Goal: Communication & Community: Ask a question

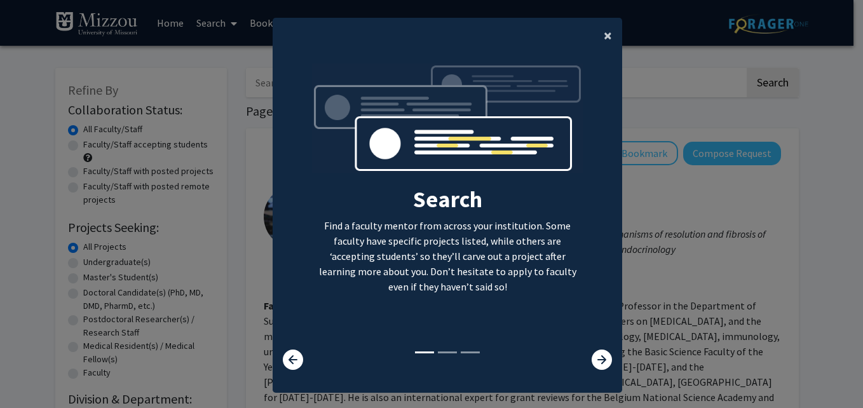
click at [605, 34] on span "×" at bounding box center [608, 35] width 8 height 20
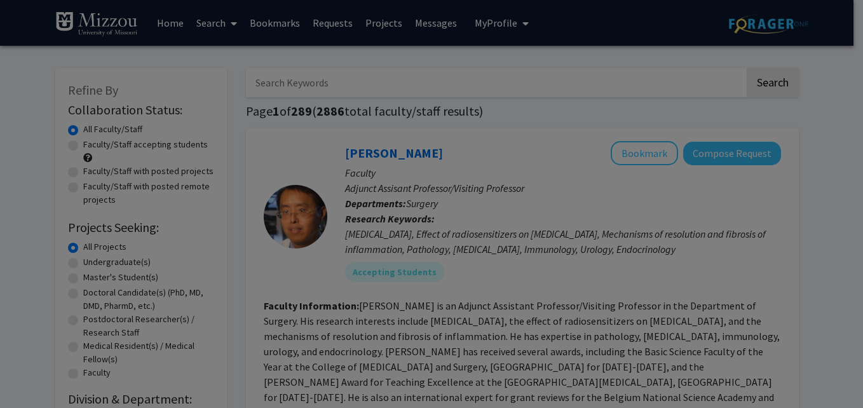
click at [611, 30] on div "Search Find a faculty mentor from across your institution. Some faculty have sp…" at bounding box center [447, 113] width 348 height 286
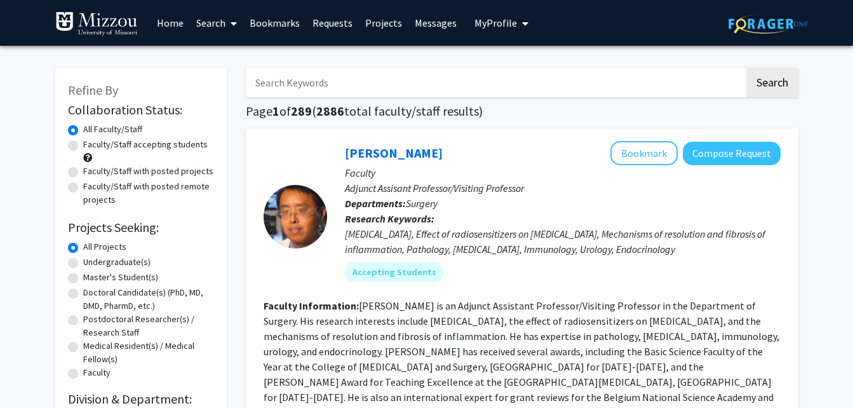
click at [740, 27] on img at bounding box center [768, 24] width 79 height 20
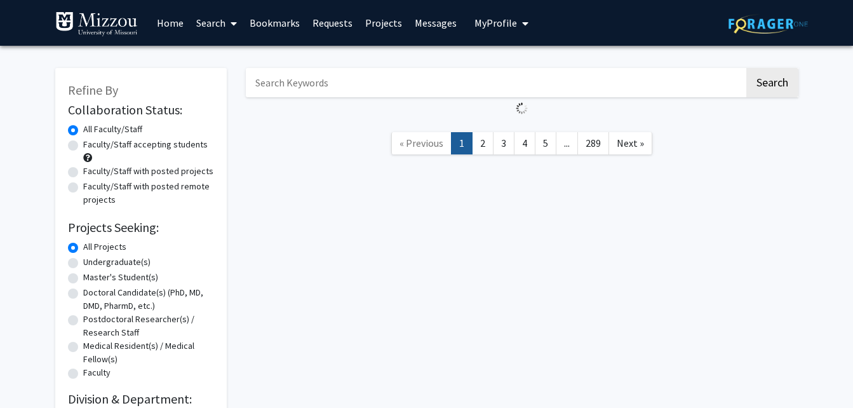
click at [519, 18] on span "My profile dropdown to access profile and logout" at bounding box center [522, 23] width 11 height 44
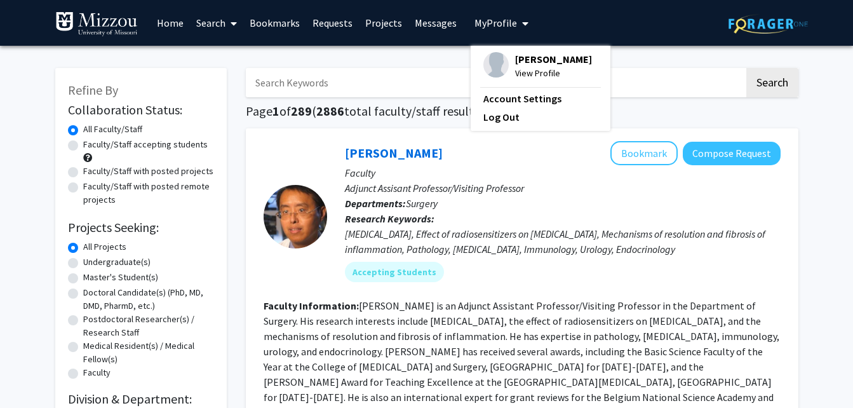
click at [567, 20] on div "Skip navigation Home Search Bookmarks Requests Projects Messages My Profile [PE…" at bounding box center [427, 23] width 763 height 46
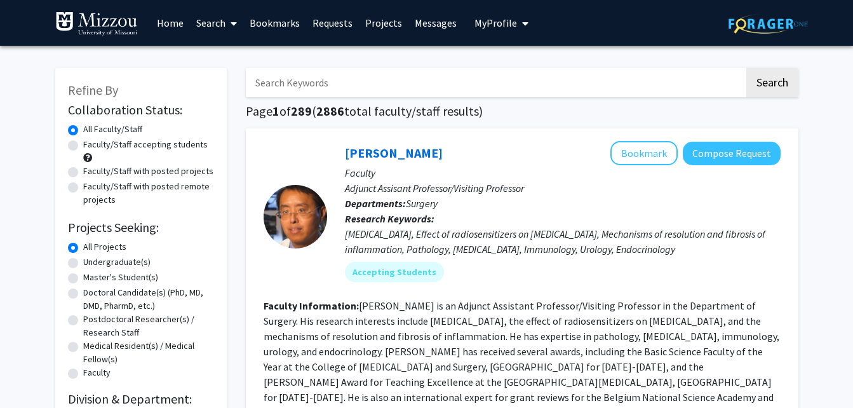
click at [214, 24] on link "Search" at bounding box center [216, 23] width 53 height 44
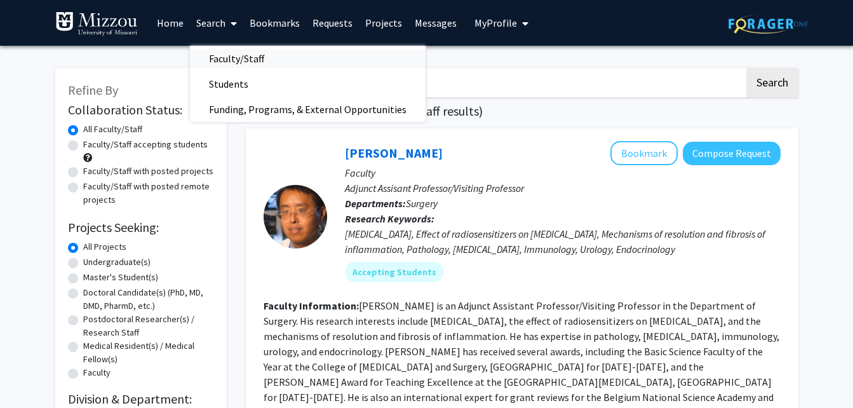
click at [247, 64] on span "Faculty/Staff" at bounding box center [236, 58] width 93 height 25
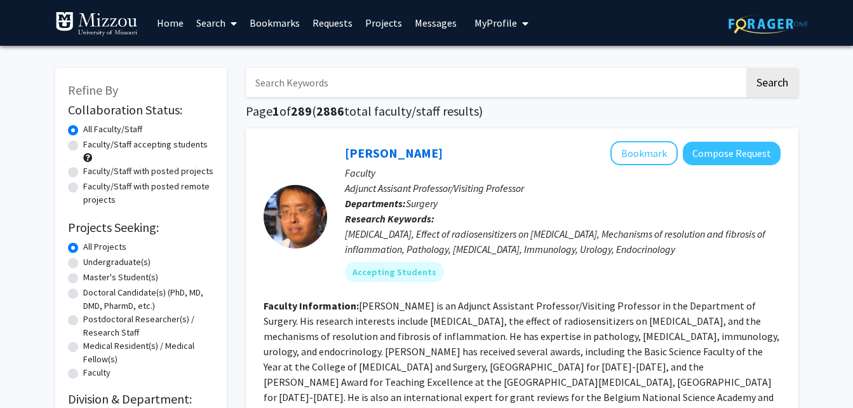
click at [331, 83] on input "Search Keywords" at bounding box center [495, 82] width 499 height 29
click at [747, 68] on button "Search" at bounding box center [773, 82] width 52 height 29
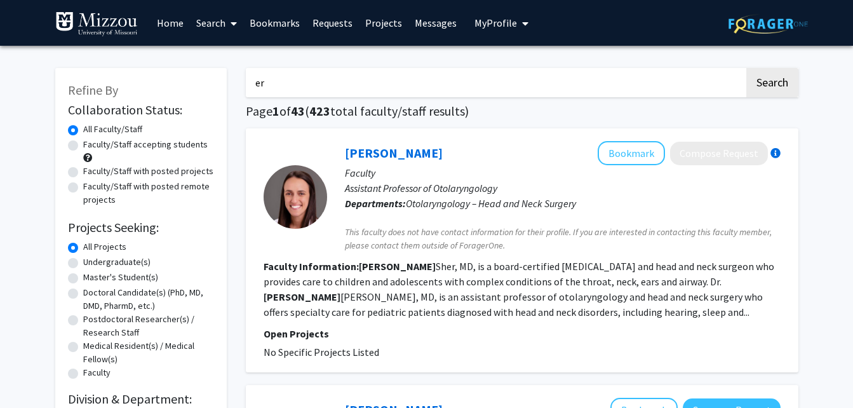
type input "e"
click at [747, 68] on button "Search" at bounding box center [773, 82] width 52 height 29
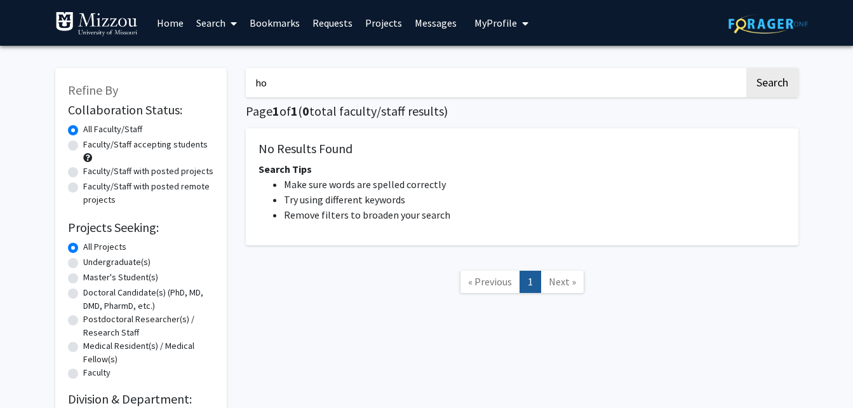
type input "h"
click at [158, 144] on label "Faculty/Staff accepting students" at bounding box center [145, 144] width 125 height 13
click at [92, 144] on input "Faculty/Staff accepting students" at bounding box center [87, 142] width 8 height 8
radio input "true"
click at [284, 93] on input "Search Keywords" at bounding box center [495, 82] width 499 height 29
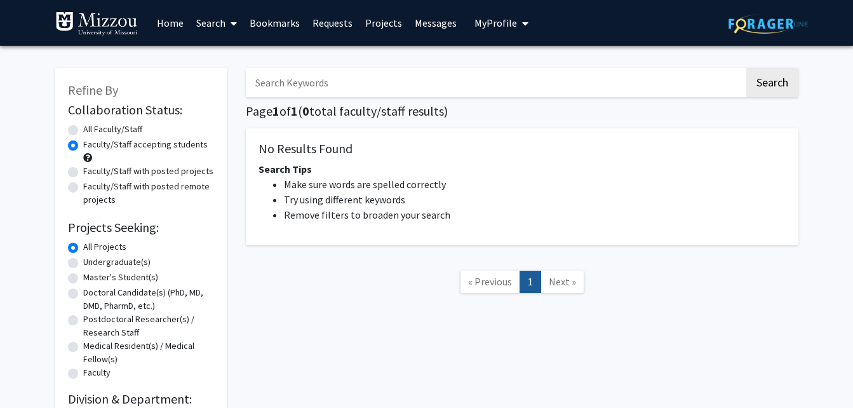
click at [231, 24] on icon at bounding box center [234, 23] width 6 height 10
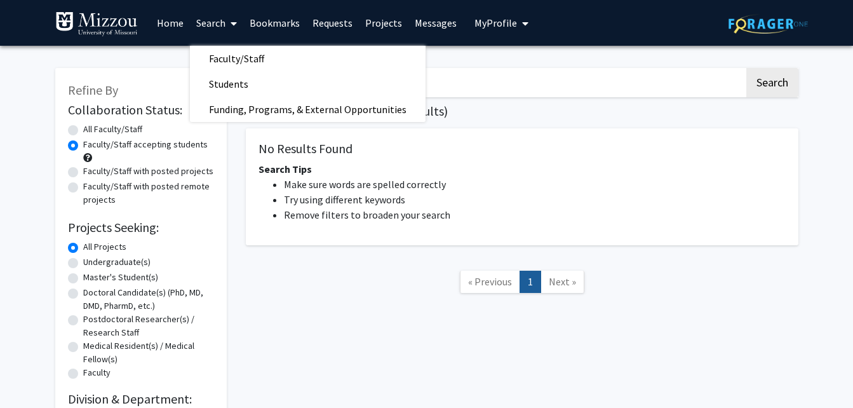
click at [172, 34] on link "Home" at bounding box center [170, 23] width 39 height 44
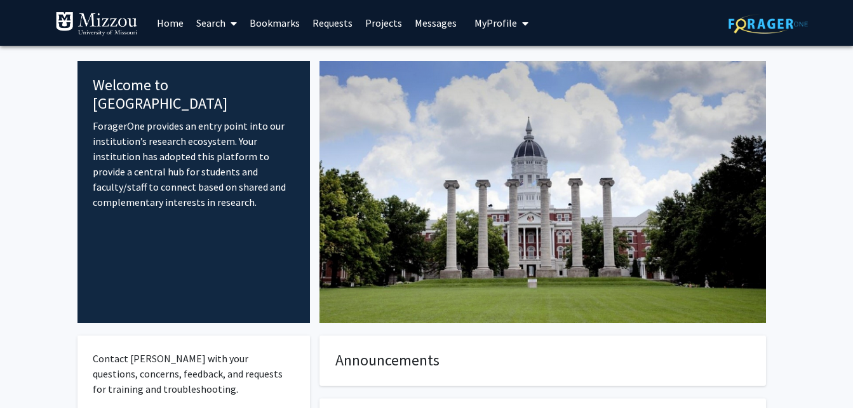
click at [229, 27] on span at bounding box center [231, 23] width 11 height 44
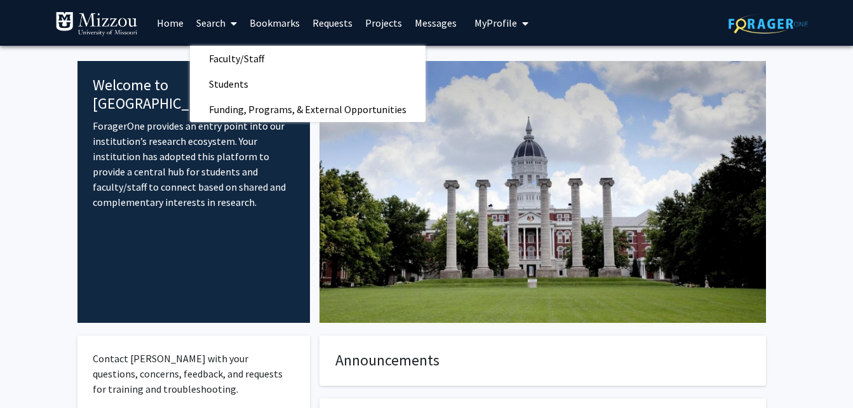
click at [229, 27] on span at bounding box center [231, 23] width 11 height 44
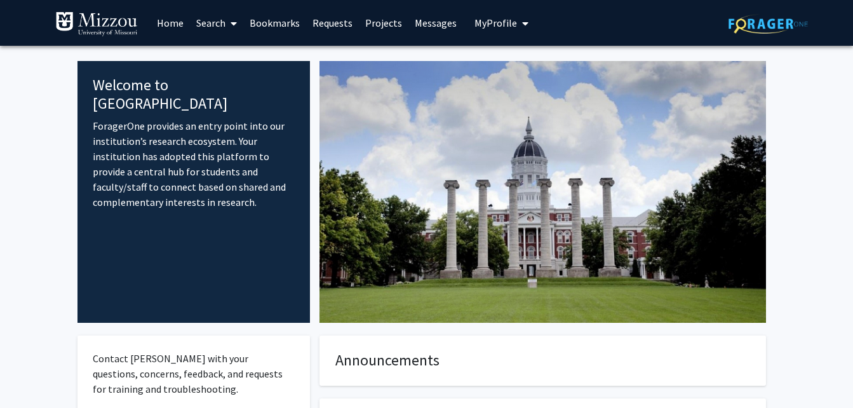
click at [483, 13] on button "My Profile" at bounding box center [502, 23] width 62 height 46
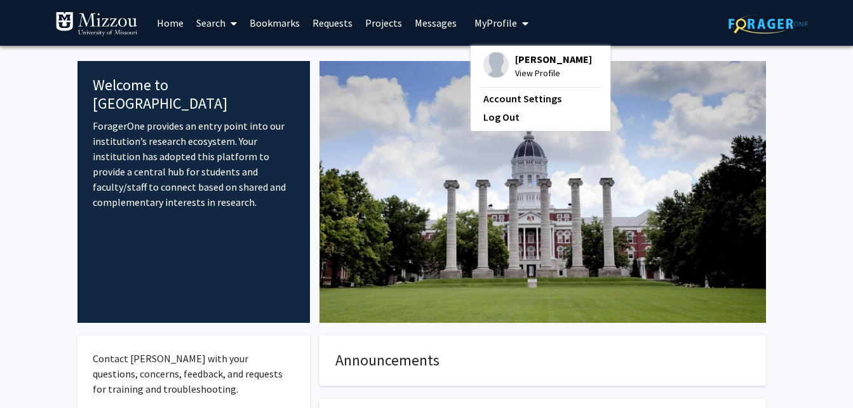
click at [483, 13] on button "My Profile" at bounding box center [502, 23] width 62 height 46
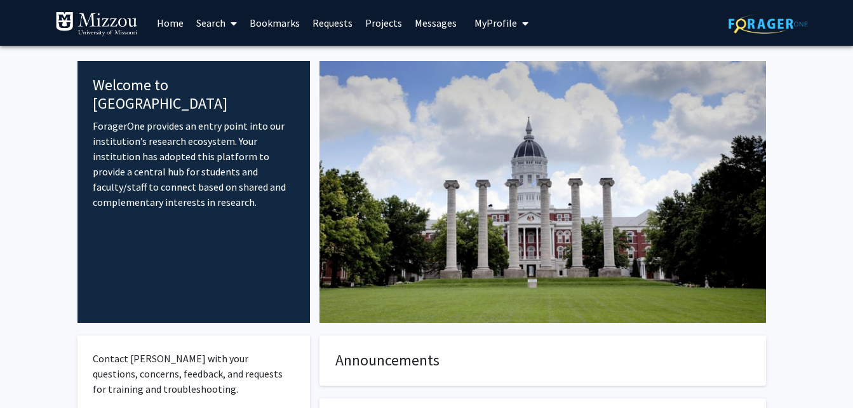
click at [212, 27] on link "Search" at bounding box center [216, 23] width 53 height 44
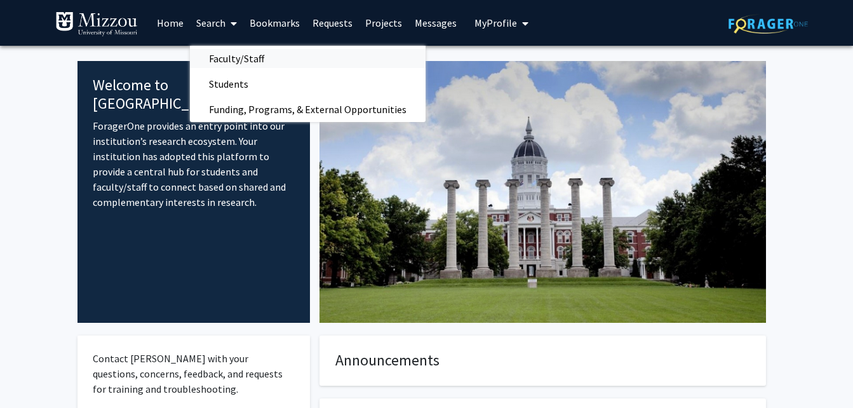
click at [236, 61] on span "Faculty/Staff" at bounding box center [236, 58] width 93 height 25
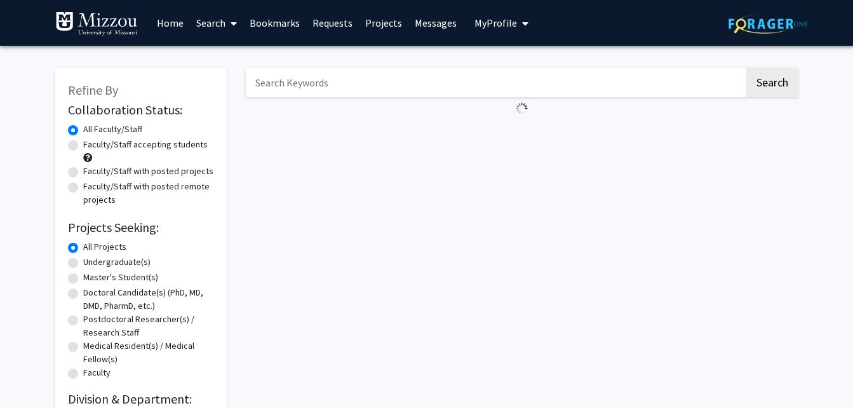
click at [307, 87] on input "Search Keywords" at bounding box center [495, 82] width 499 height 29
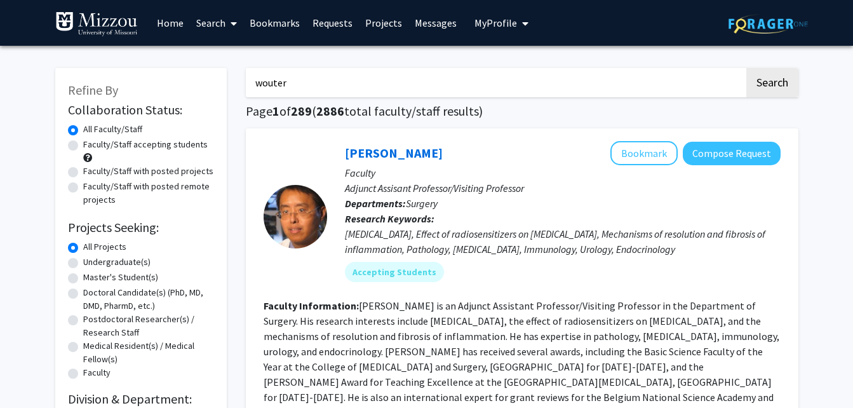
click at [747, 68] on button "Search" at bounding box center [773, 82] width 52 height 29
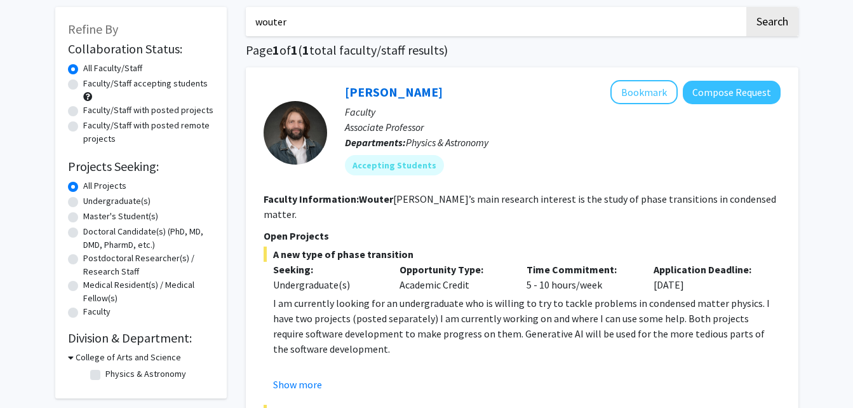
scroll to position [62, 0]
type input "w"
type input "[PERSON_NAME] [PERSON_NAME]"
click at [747, 6] on button "Search" at bounding box center [773, 20] width 52 height 29
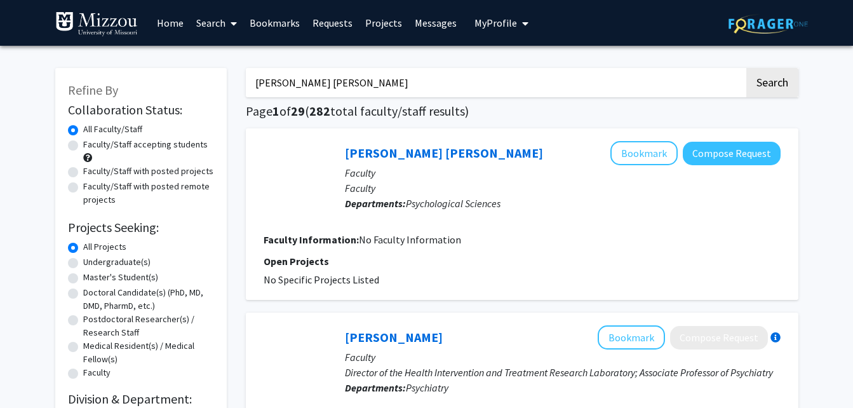
scroll to position [58, 0]
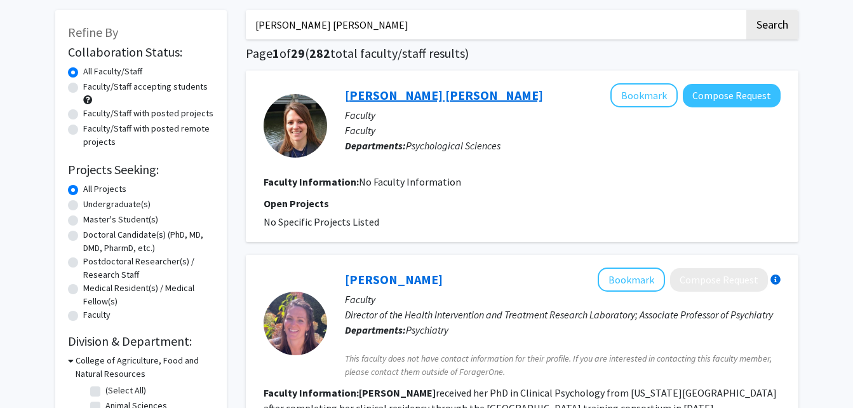
click at [406, 93] on link "[PERSON_NAME] [PERSON_NAME]" at bounding box center [444, 95] width 198 height 16
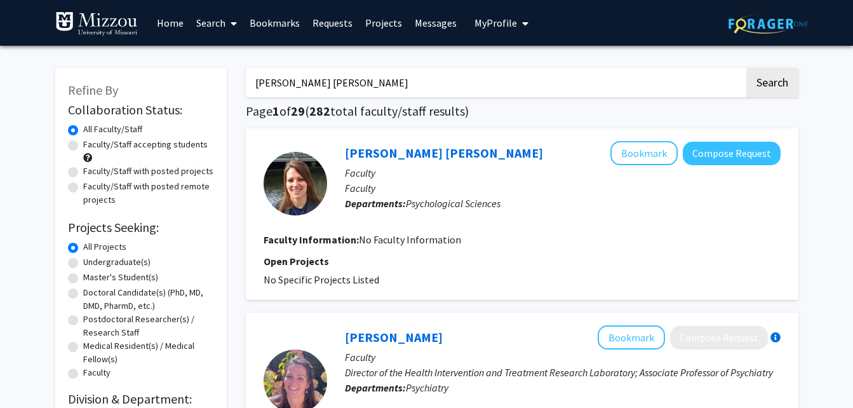
drag, startPoint x: 345, startPoint y: 88, endPoint x: 187, endPoint y: 75, distance: 158.8
type input "[PERSON_NAME]"
click at [747, 68] on button "Search" at bounding box center [773, 82] width 52 height 29
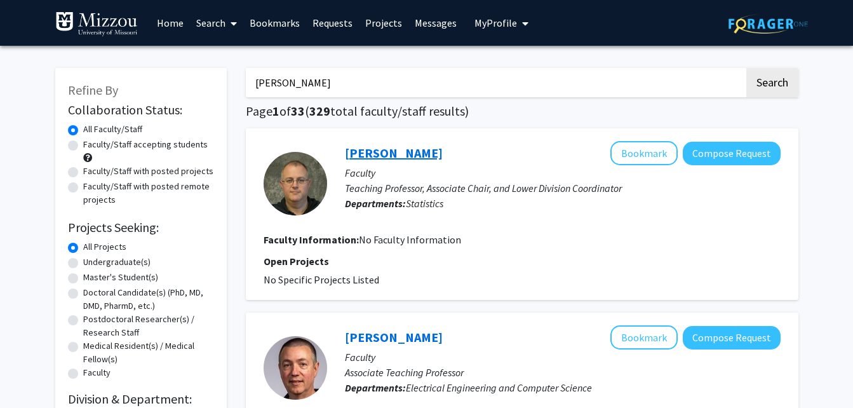
click at [379, 146] on link "[PERSON_NAME]" at bounding box center [394, 153] width 98 height 16
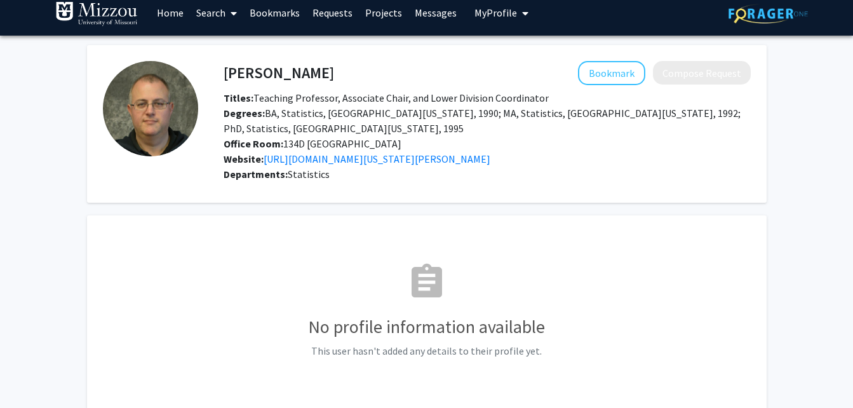
scroll to position [11, 0]
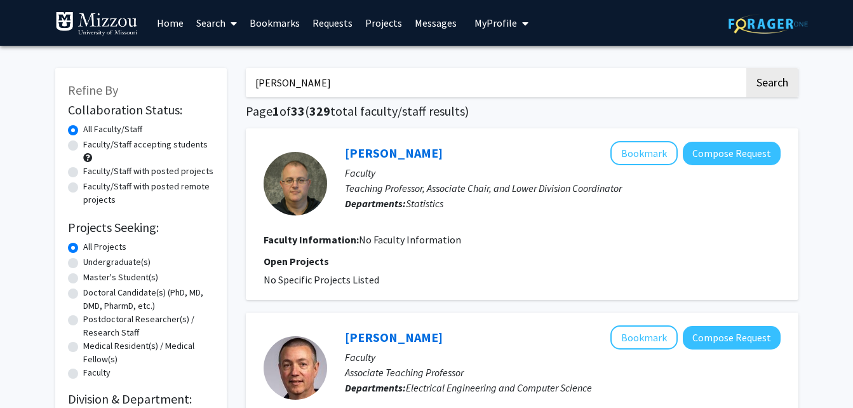
drag, startPoint x: 302, startPoint y: 89, endPoint x: 202, endPoint y: 74, distance: 100.9
type input "[PERSON_NAME]"
click at [747, 68] on button "Search" at bounding box center [773, 82] width 52 height 29
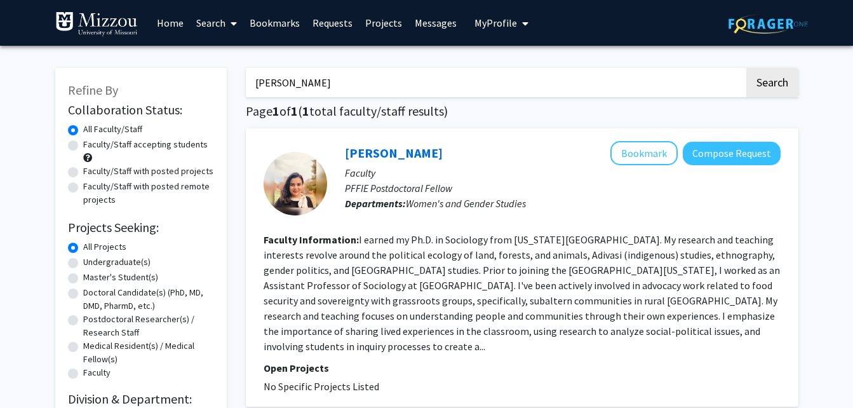
click at [410, 144] on div "[PERSON_NAME] Bookmark Compose Request" at bounding box center [563, 153] width 436 height 24
click at [410, 148] on link "[PERSON_NAME]" at bounding box center [394, 153] width 98 height 16
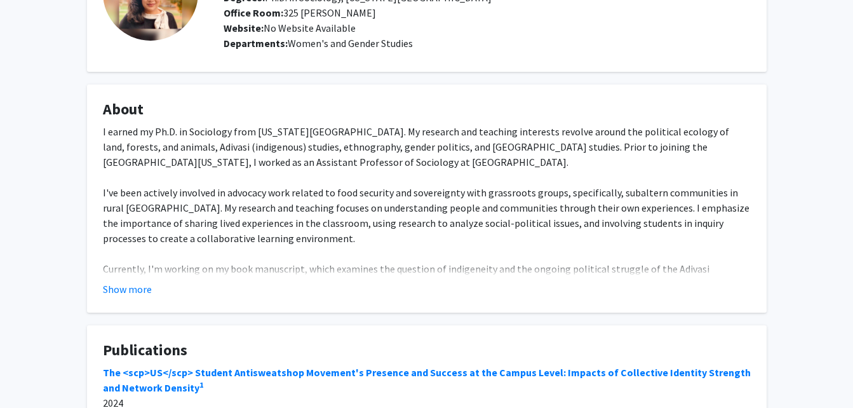
scroll to position [126, 0]
click at [133, 292] on button "Show more" at bounding box center [127, 288] width 49 height 15
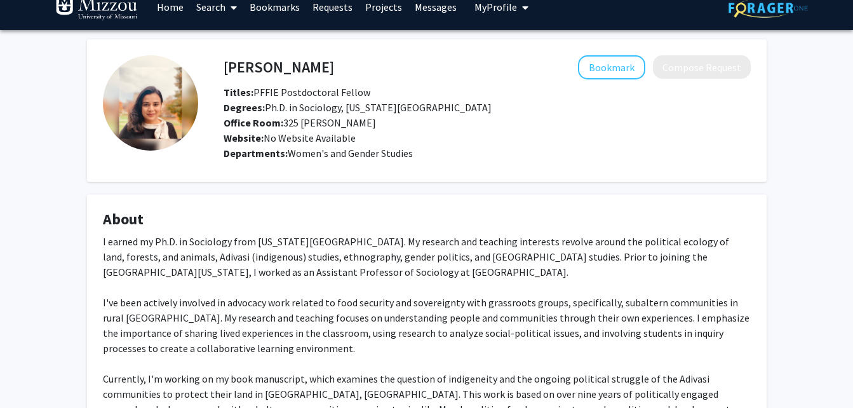
scroll to position [0, 0]
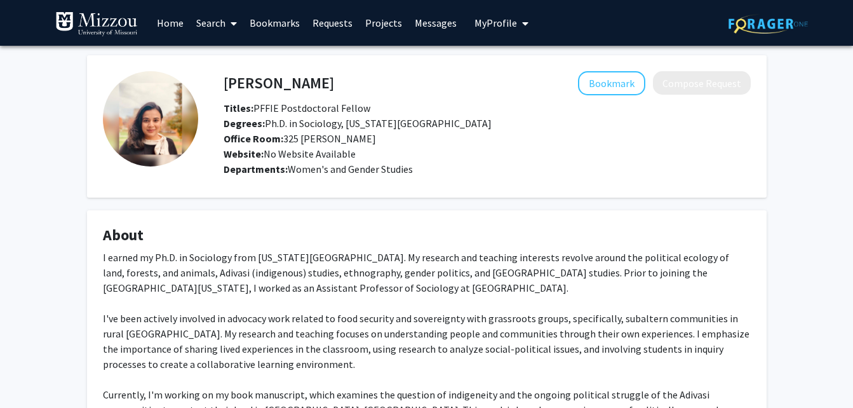
click at [214, 17] on link "Search" at bounding box center [216, 23] width 53 height 44
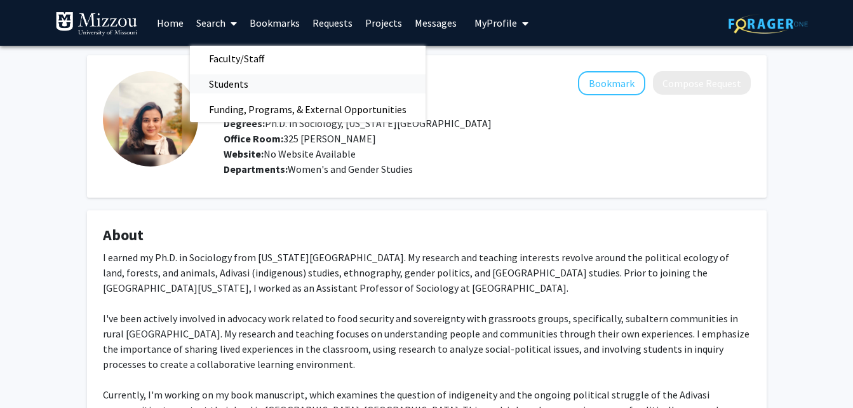
click at [241, 80] on span "Students" at bounding box center [229, 83] width 78 height 25
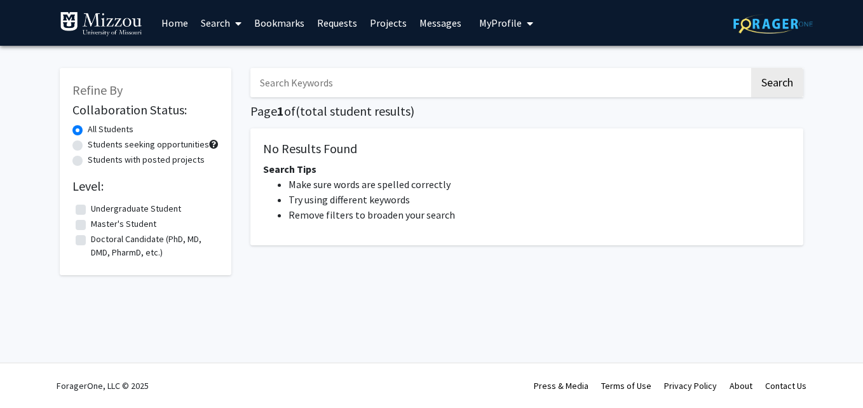
click at [301, 92] on input "Search Keywords" at bounding box center [499, 82] width 499 height 29
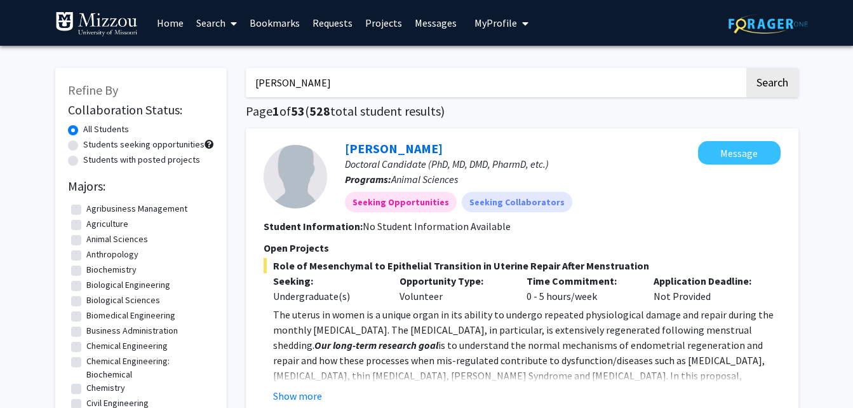
type input "[PERSON_NAME]"
click at [747, 68] on button "Search" at bounding box center [773, 82] width 52 height 29
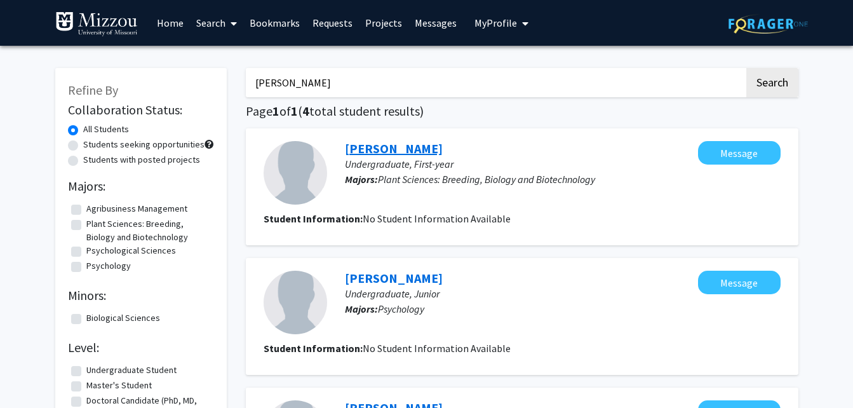
click at [396, 154] on link "[PERSON_NAME]" at bounding box center [394, 148] width 98 height 16
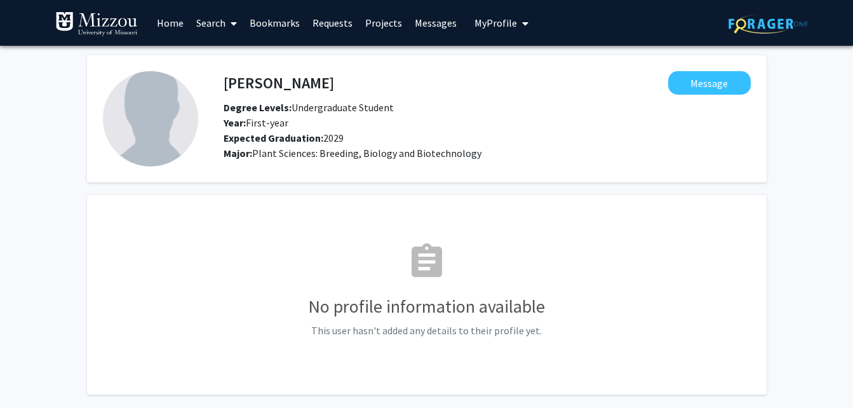
click at [158, 12] on link "Home" at bounding box center [170, 23] width 39 height 44
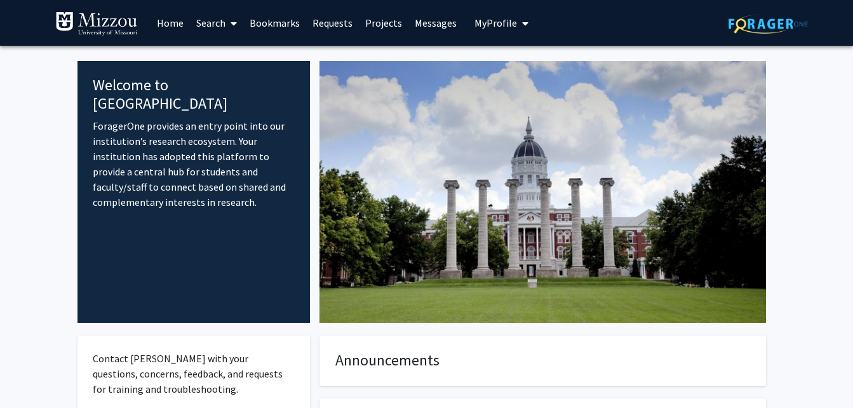
click at [494, 29] on button "My Profile" at bounding box center [502, 23] width 62 height 46
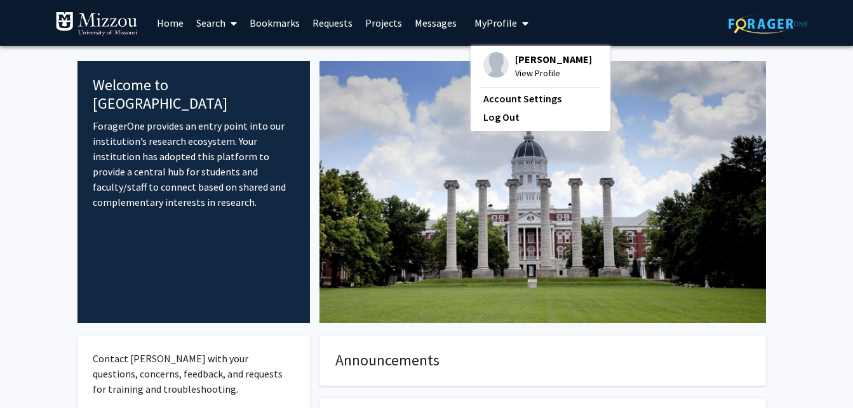
click at [507, 54] on div "[PERSON_NAME] View Profile" at bounding box center [538, 66] width 109 height 28
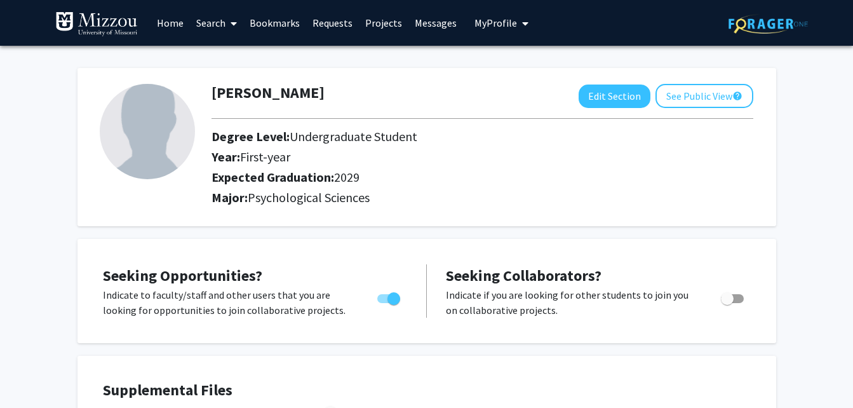
click at [219, 15] on link "Search" at bounding box center [216, 23] width 53 height 44
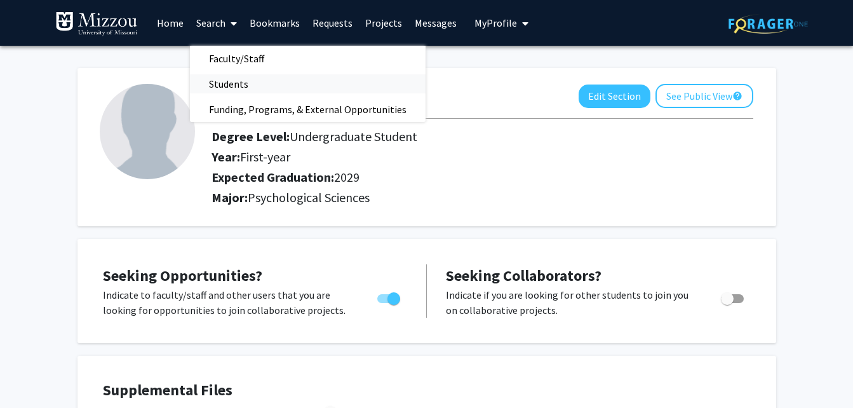
click at [238, 84] on span "Students" at bounding box center [229, 83] width 78 height 25
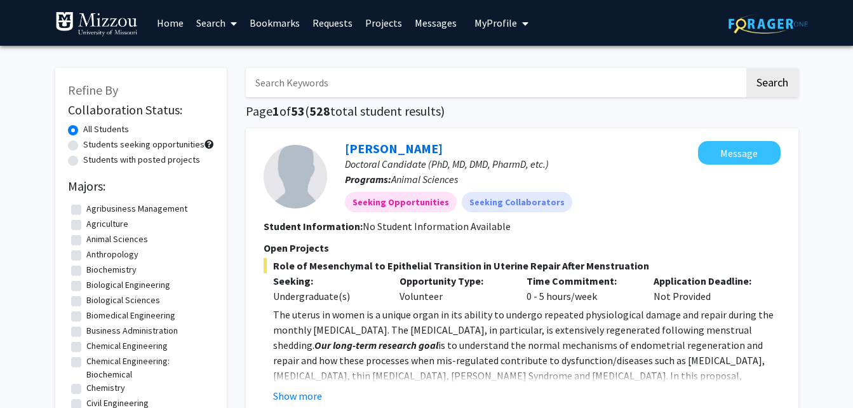
click at [287, 86] on input "Search Keywords" at bounding box center [495, 82] width 499 height 29
type input "[PERSON_NAME]"
click at [747, 68] on button "Search" at bounding box center [773, 82] width 52 height 29
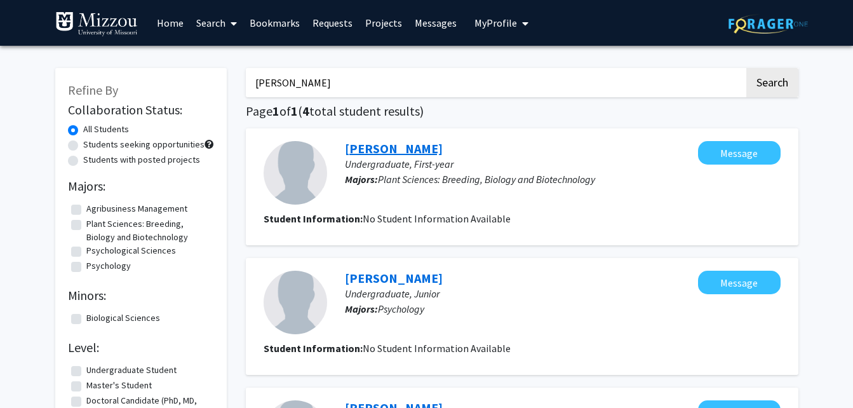
click at [386, 150] on link "[PERSON_NAME]" at bounding box center [394, 148] width 98 height 16
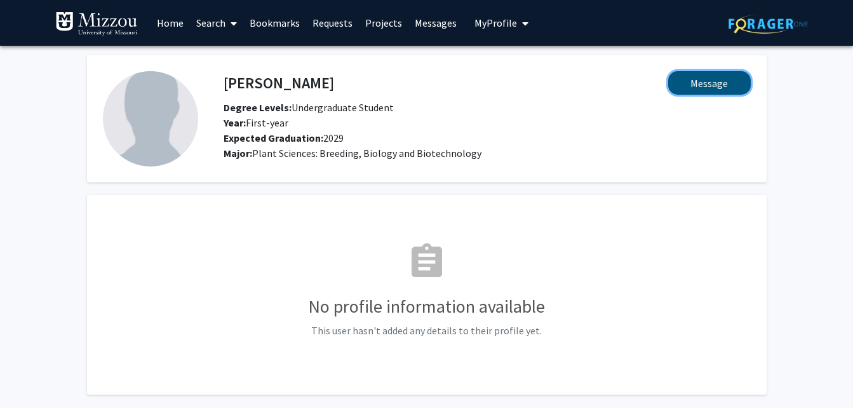
click at [684, 86] on button "Message" at bounding box center [710, 83] width 83 height 24
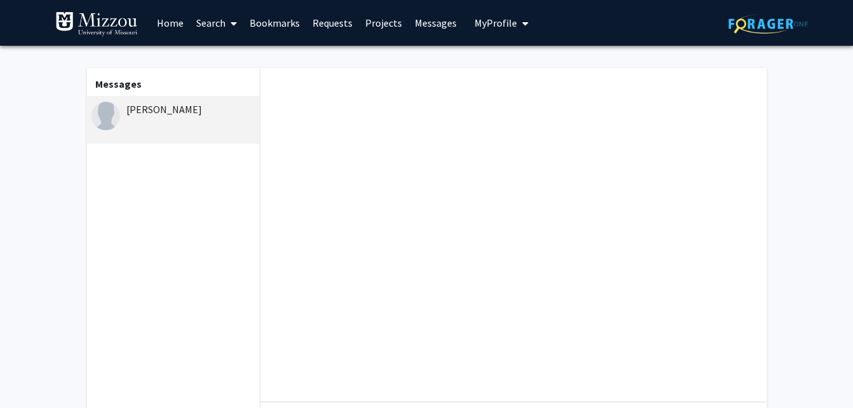
click at [168, 110] on div "[PERSON_NAME]" at bounding box center [175, 109] width 166 height 15
click at [130, 121] on div "[PERSON_NAME]" at bounding box center [172, 120] width 175 height 48
click at [372, 24] on link "Projects" at bounding box center [384, 23] width 50 height 44
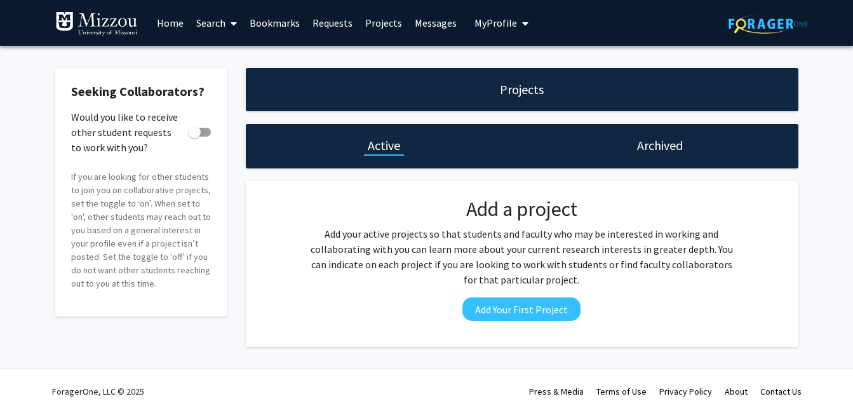
click at [559, 85] on div "Projects" at bounding box center [522, 89] width 553 height 43
click at [529, 85] on h1 "Projects" at bounding box center [522, 90] width 44 height 18
click at [275, 14] on link "Bookmarks" at bounding box center [274, 23] width 63 height 44
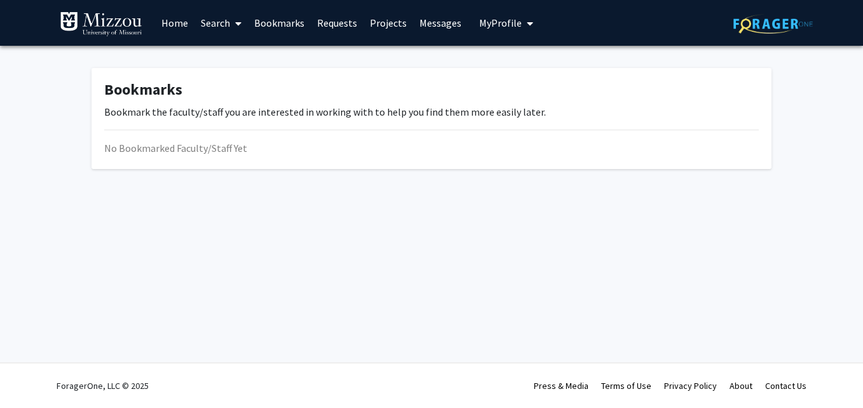
click at [450, 25] on link "Messages" at bounding box center [440, 23] width 55 height 44
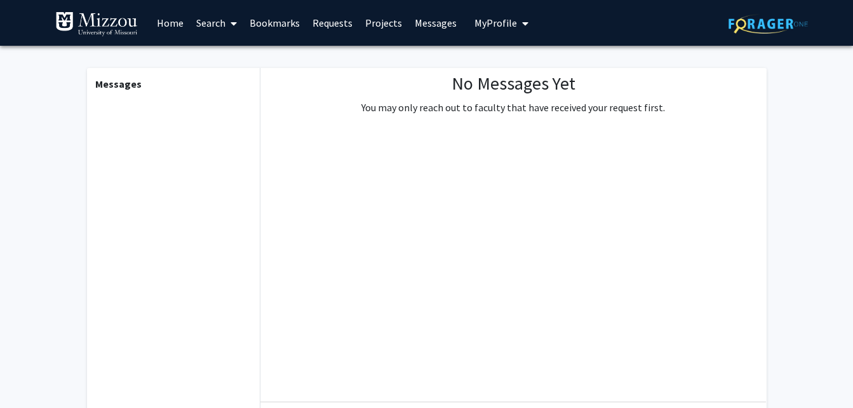
click at [314, 30] on link "Requests" at bounding box center [332, 23] width 53 height 44
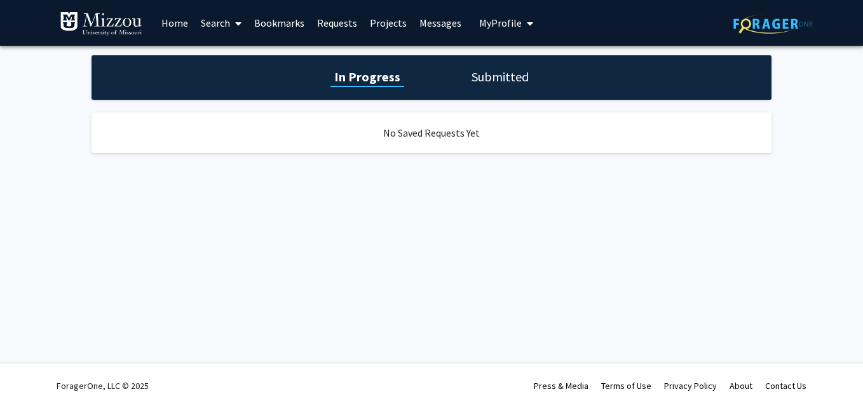
click at [219, 17] on link "Search" at bounding box center [220, 23] width 53 height 44
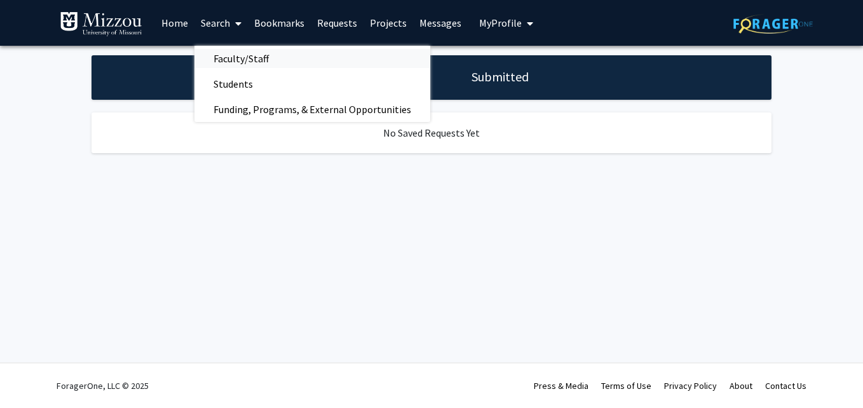
click at [259, 51] on span "Faculty/Staff" at bounding box center [240, 58] width 93 height 25
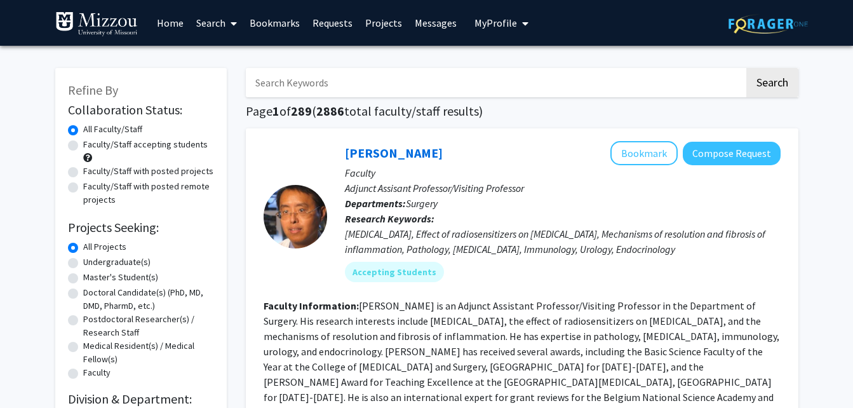
click at [180, 151] on label "Faculty/Staff accepting students" at bounding box center [145, 144] width 125 height 13
click at [92, 146] on input "Faculty/Staff accepting students" at bounding box center [87, 142] width 8 height 8
radio input "true"
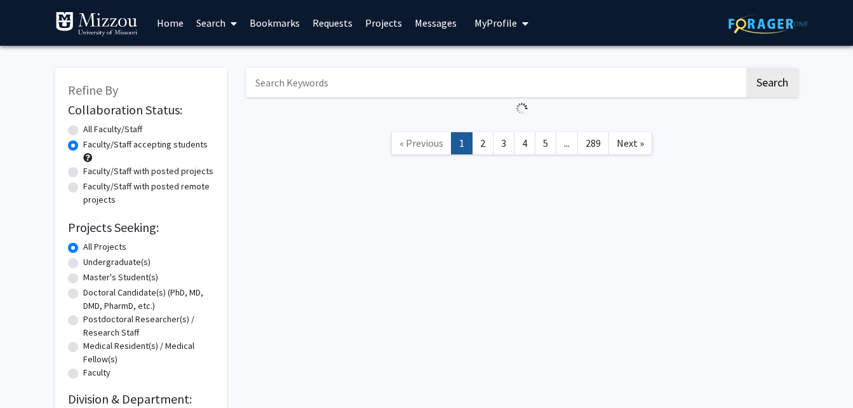
click at [170, 145] on label "Faculty/Staff accepting students" at bounding box center [145, 144] width 125 height 13
click at [92, 145] on input "Faculty/Staff accepting students" at bounding box center [87, 142] width 8 height 8
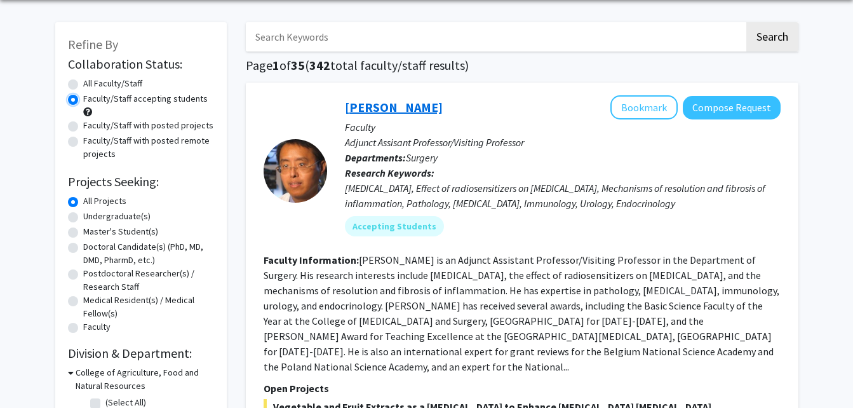
scroll to position [46, 0]
click at [125, 217] on label "Undergraduate(s)" at bounding box center [116, 215] width 67 height 13
click at [92, 217] on input "Undergraduate(s)" at bounding box center [87, 213] width 8 height 8
radio input "true"
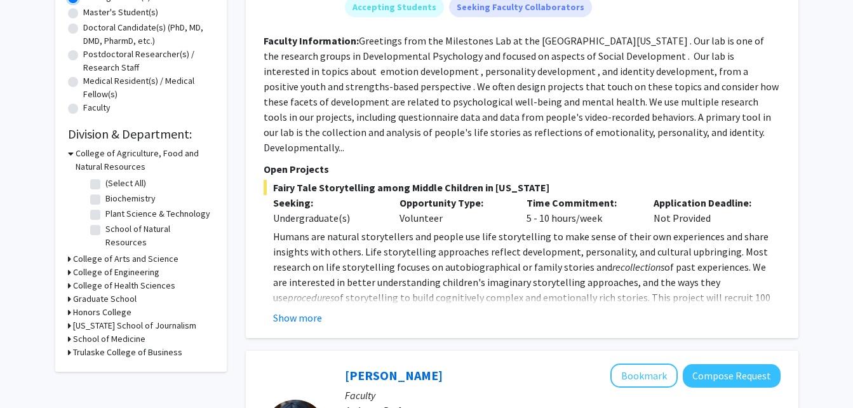
scroll to position [266, 0]
click at [295, 309] on button "Show more" at bounding box center [297, 316] width 49 height 15
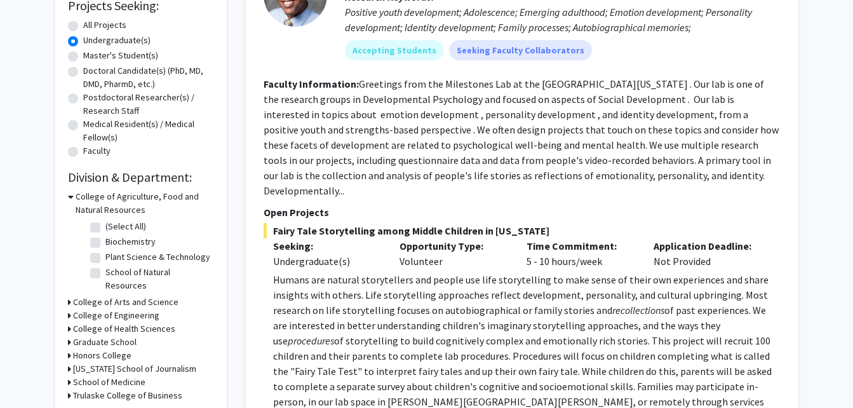
scroll to position [222, 0]
click at [164, 295] on h3 "College of Arts and Science" at bounding box center [125, 301] width 105 height 13
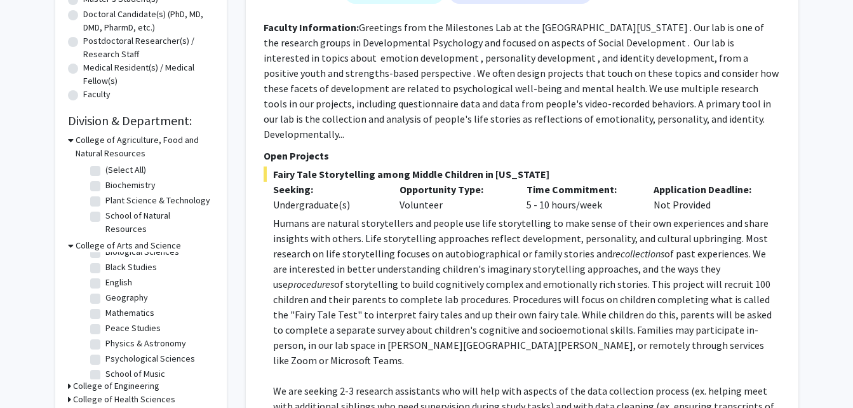
scroll to position [40, 0]
click at [177, 337] on label "Psychological Sciences" at bounding box center [150, 343] width 90 height 13
click at [114, 337] on input "Psychological Sciences" at bounding box center [109, 341] width 8 height 8
checkbox input "true"
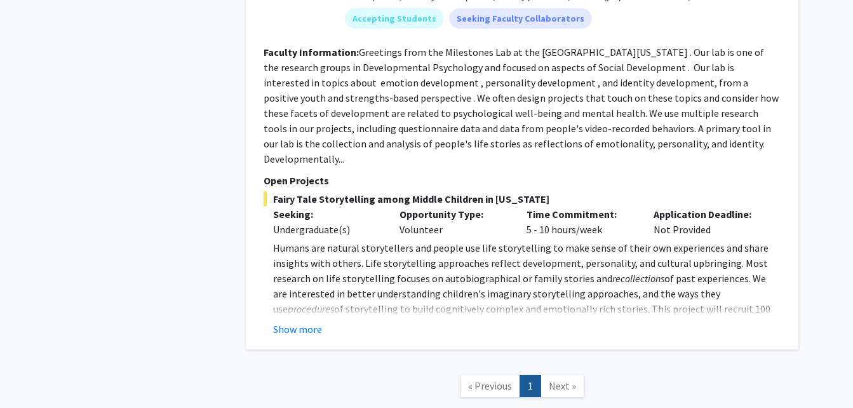
scroll to position [1143, 0]
click at [313, 321] on button "Show more" at bounding box center [297, 328] width 49 height 15
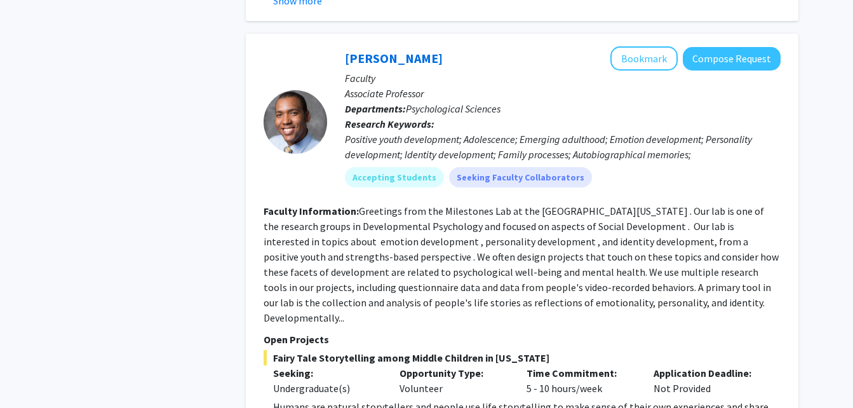
scroll to position [977, 0]
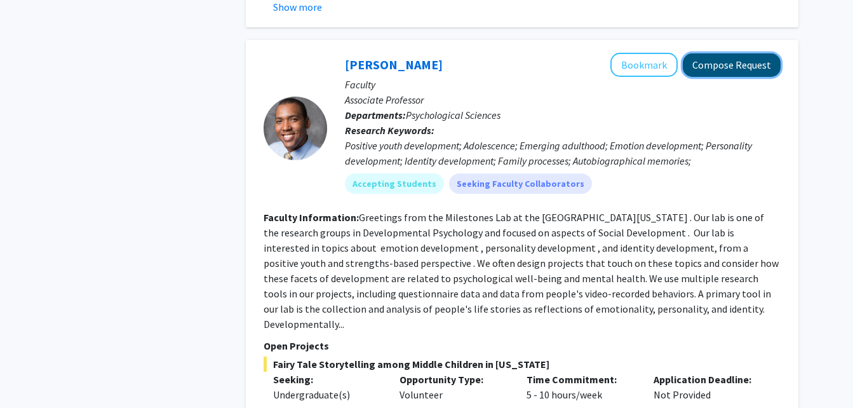
click at [716, 72] on button "Compose Request" at bounding box center [732, 65] width 98 height 24
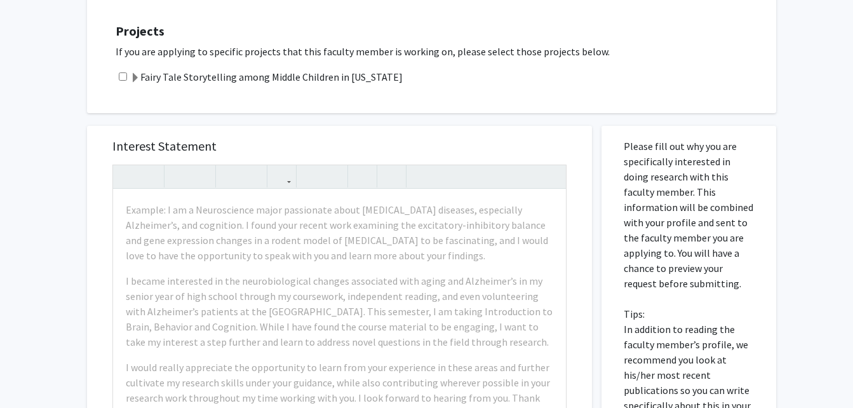
scroll to position [547, 0]
click at [291, 69] on label "Fairy Tale Storytelling among Middle Children in [US_STATE]" at bounding box center [266, 76] width 273 height 15
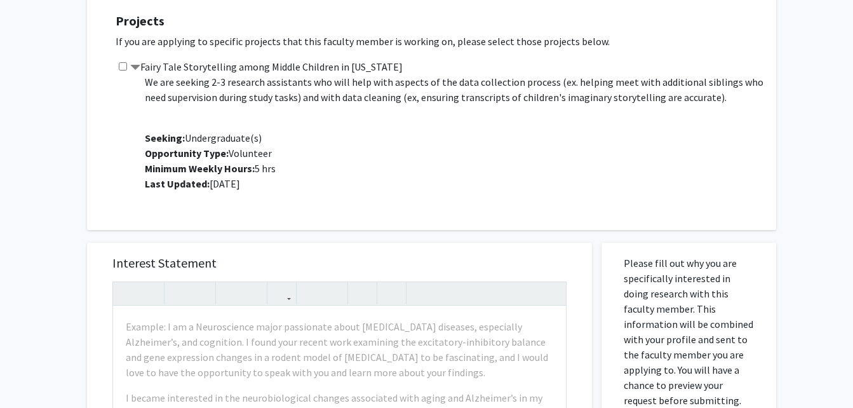
scroll to position [173, 0]
click at [123, 62] on input "checkbox" at bounding box center [123, 66] width 8 height 8
checkbox input "true"
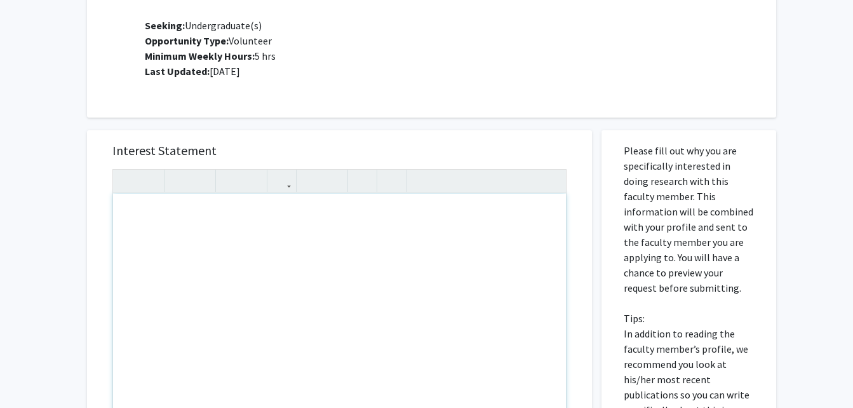
scroll to position [668, 0]
click at [234, 243] on div "Note to users with screen readers: Please press Alt+0 or Option+0 to deactivate…" at bounding box center [339, 340] width 453 height 291
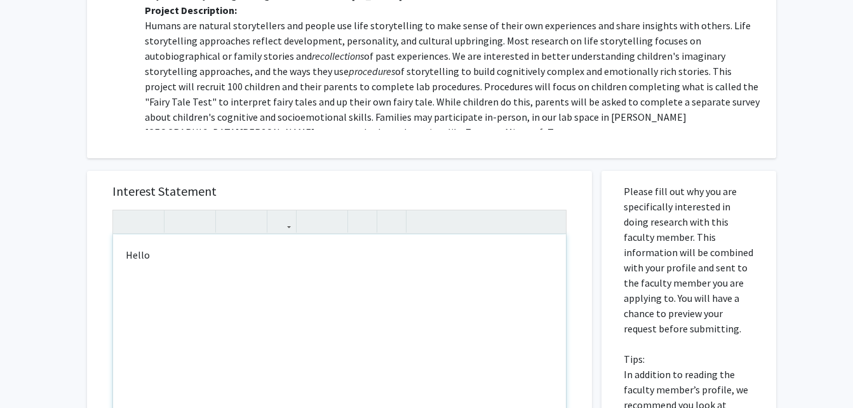
scroll to position [641, 0]
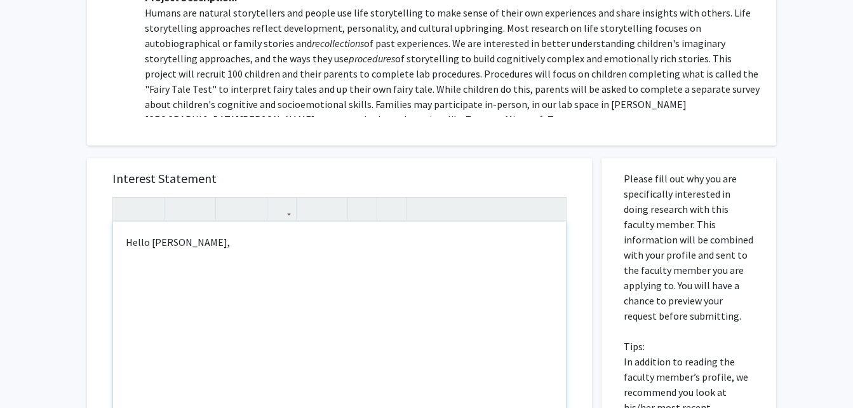
type textarea "<p>Hello [PERSON_NAME],</p><p><br></p>"
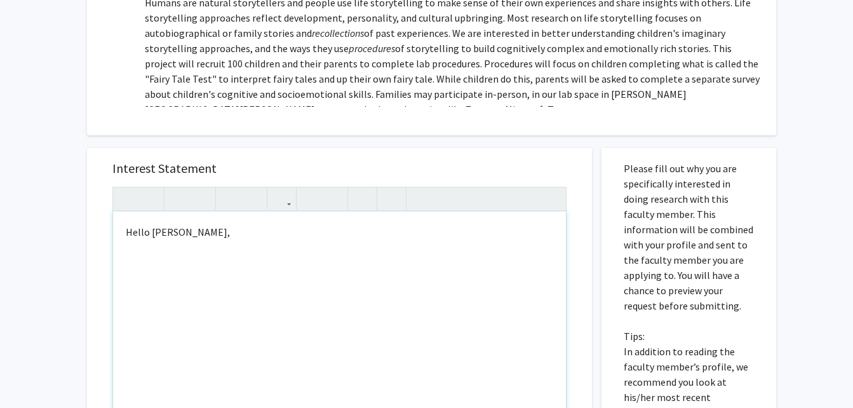
scroll to position [616, 0]
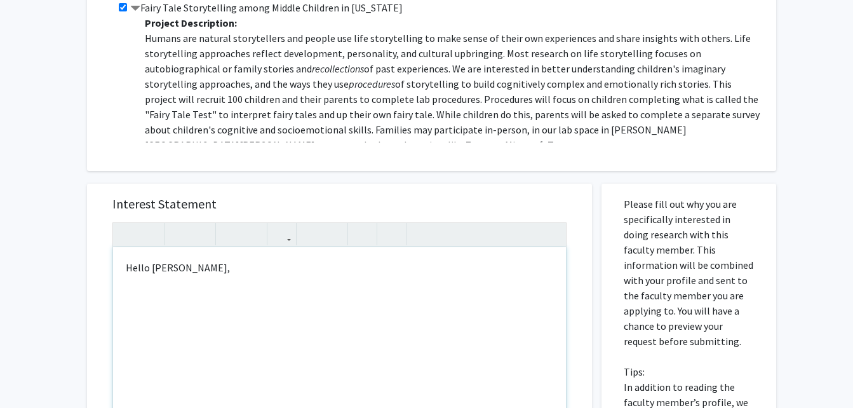
click at [251, 319] on div "Hello [PERSON_NAME]," at bounding box center [339, 392] width 453 height 291
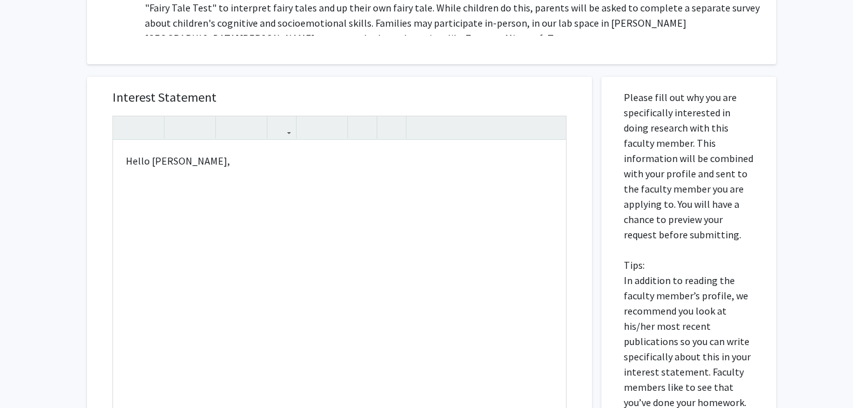
scroll to position [722, 0]
click at [221, 206] on div "Hello [PERSON_NAME]," at bounding box center [339, 286] width 453 height 291
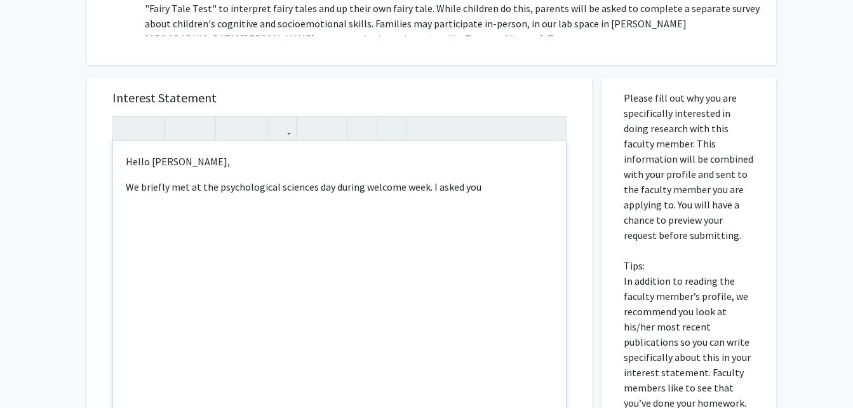
click at [255, 179] on p "We briefly met at the psychological sciences day during welcome week. I asked y…" at bounding box center [340, 186] width 428 height 15
click at [400, 179] on p "We briefly met at the Psychological Sciences Day during welcome week. I asked y…" at bounding box center [340, 186] width 428 height 15
click at [374, 179] on p "We briefly met at the Psychological Sciences Day during welcome week. I asked y…" at bounding box center [340, 186] width 428 height 15
click at [491, 179] on p "We briefly met at the Psychological Sciences Day during welcome week. I asked y…" at bounding box center [340, 186] width 428 height 15
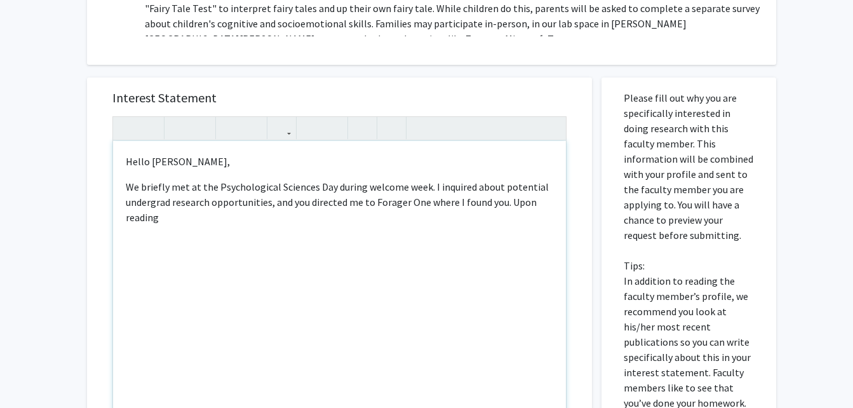
click at [315, 212] on div "Hello [PERSON_NAME], We briefly met at the Psychological Sciences Day during we…" at bounding box center [339, 286] width 453 height 291
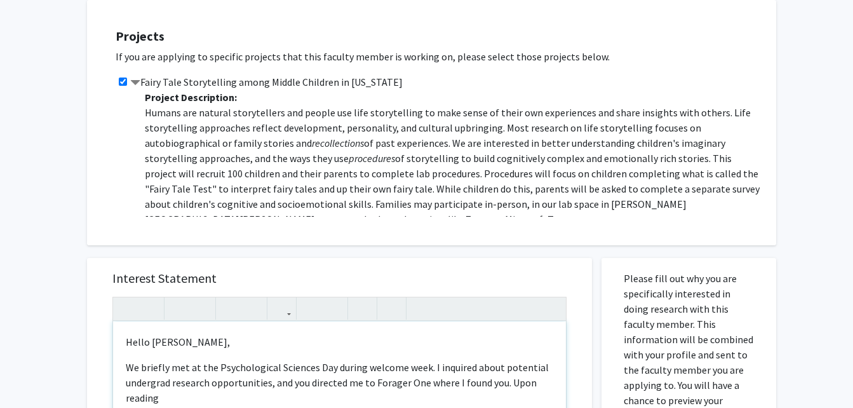
scroll to position [584, 0]
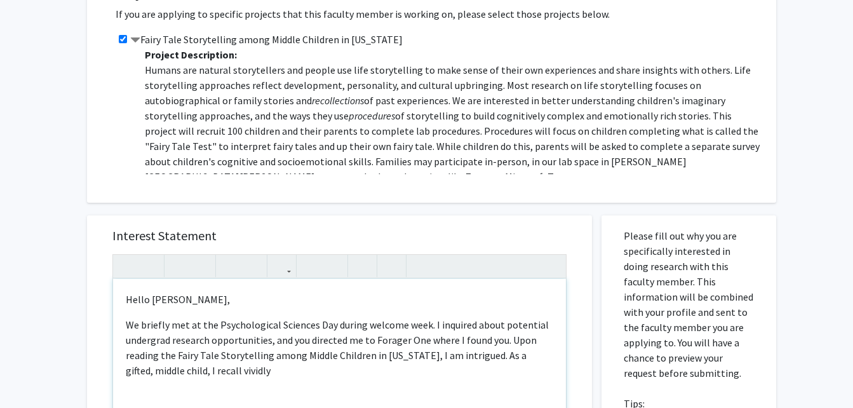
type textarea "<p>Hello [PERSON_NAME],</p><p>We briefly met at the Psychological Sciences Day …"
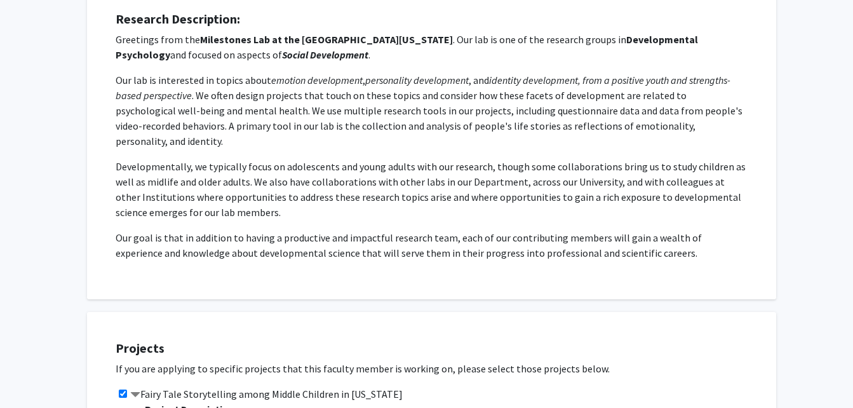
scroll to position [237, 0]
